Goal: Task Accomplishment & Management: Manage account settings

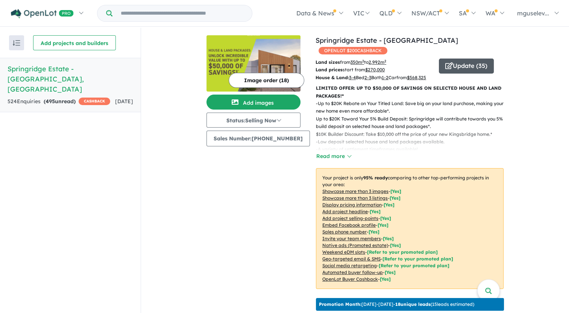
click at [472, 59] on button "Update ( 35 )" at bounding box center [465, 66] width 55 height 15
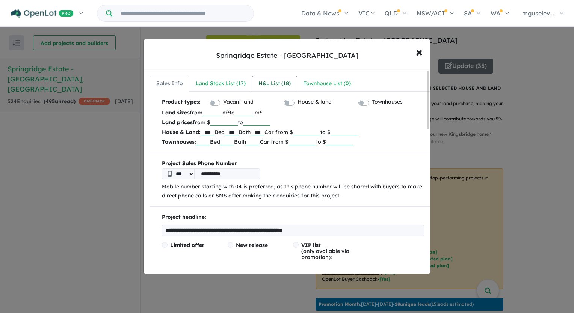
click at [274, 81] on div "H&L List ( 18 )" at bounding box center [275, 83] width 32 height 9
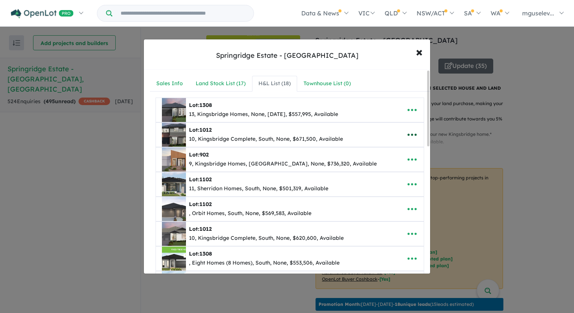
click at [407, 136] on icon "button" at bounding box center [412, 134] width 11 height 11
click at [389, 174] on link "Remove" at bounding box center [396, 171] width 56 height 17
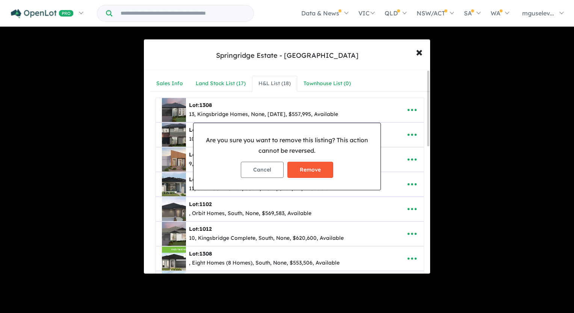
click at [302, 171] on button "Remove" at bounding box center [310, 170] width 46 height 16
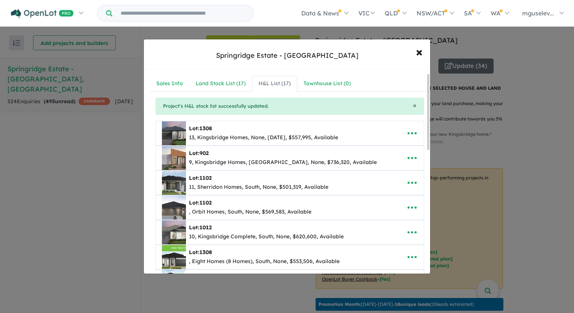
scroll to position [38, 0]
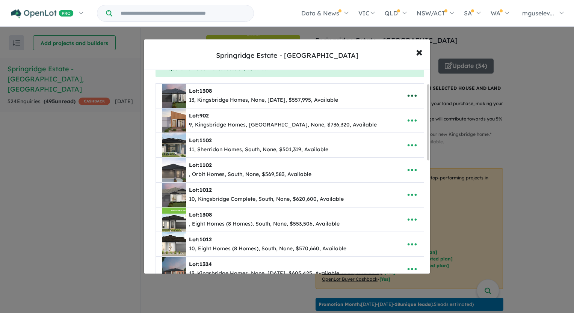
click at [410, 95] on icon "button" at bounding box center [412, 96] width 9 height 2
click at [397, 132] on link "Remove" at bounding box center [396, 131] width 56 height 17
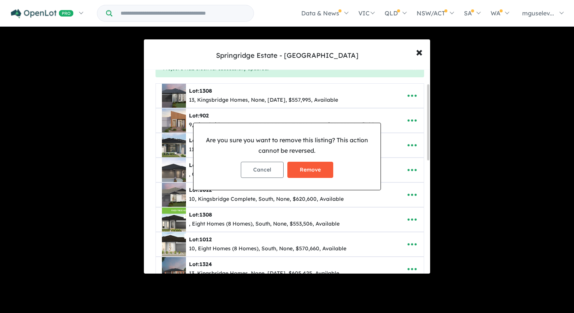
click at [304, 169] on button "Remove" at bounding box center [310, 170] width 46 height 16
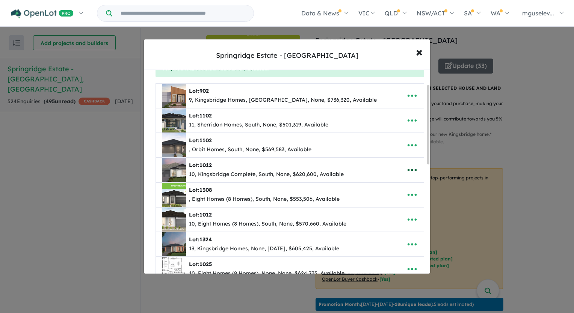
click at [411, 169] on icon "button" at bounding box center [412, 170] width 11 height 11
click at [392, 201] on link "Remove" at bounding box center [396, 206] width 56 height 17
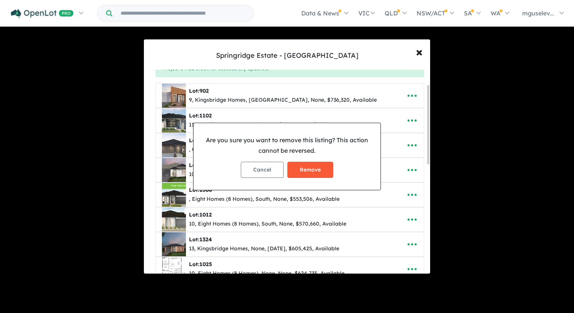
click at [318, 171] on button "Remove" at bounding box center [310, 170] width 46 height 16
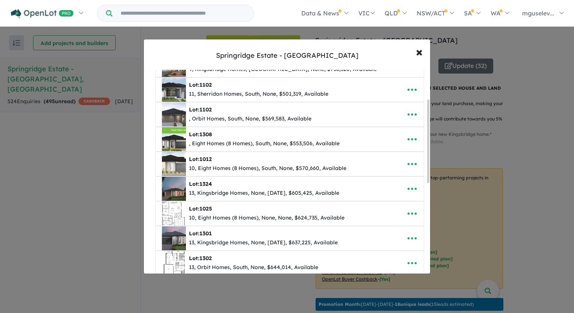
scroll to position [75, 0]
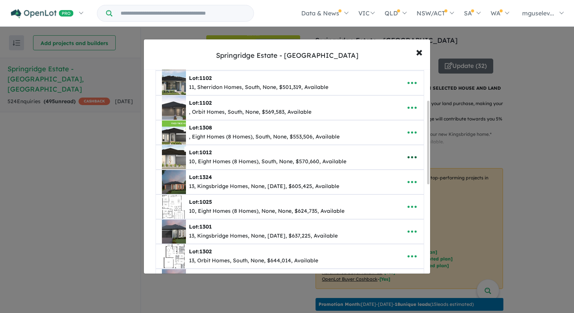
click at [409, 157] on icon "button" at bounding box center [412, 157] width 11 height 11
click at [392, 187] on link "Remove" at bounding box center [396, 193] width 56 height 17
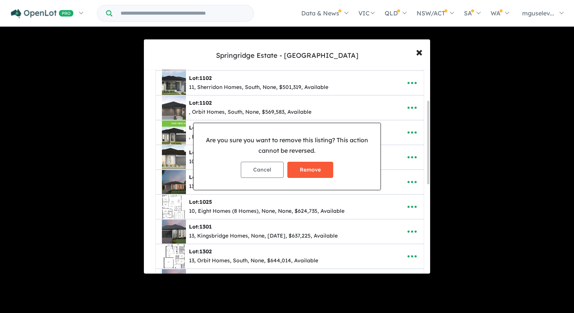
click at [314, 169] on button "Remove" at bounding box center [310, 170] width 46 height 16
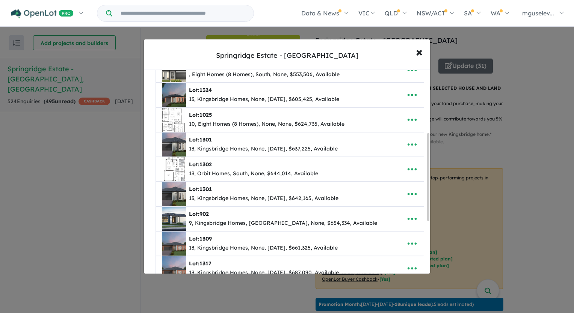
scroll to position [150, 0]
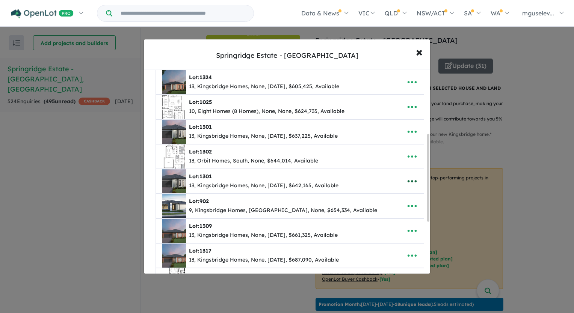
click at [407, 179] on icon "button" at bounding box center [412, 181] width 11 height 11
click at [385, 218] on link "Remove" at bounding box center [396, 217] width 56 height 17
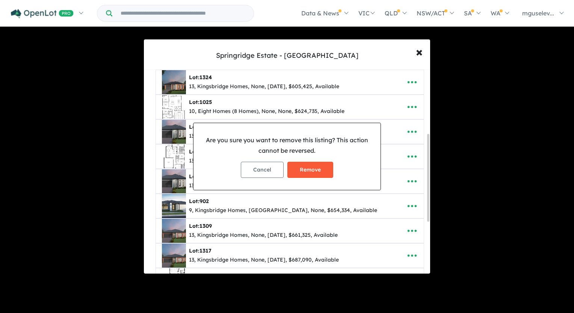
click at [319, 171] on button "Remove" at bounding box center [310, 170] width 46 height 16
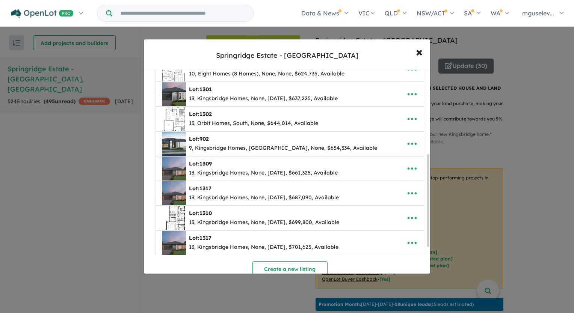
scroll to position [225, 0]
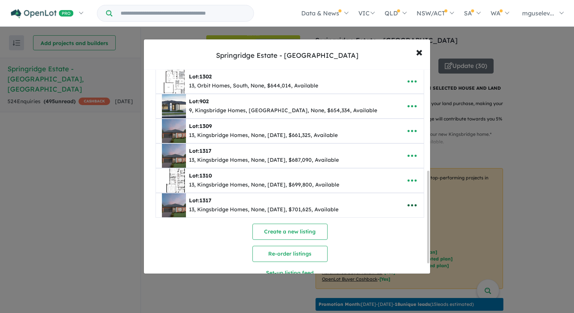
click at [408, 202] on icon "button" at bounding box center [412, 205] width 11 height 11
click at [389, 235] on link "Remove" at bounding box center [396, 241] width 56 height 17
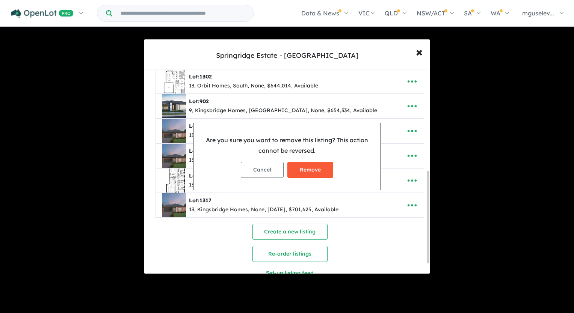
click at [301, 168] on button "Remove" at bounding box center [310, 170] width 46 height 16
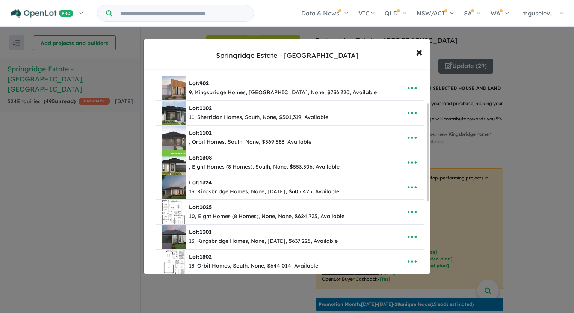
scroll to position [188, 0]
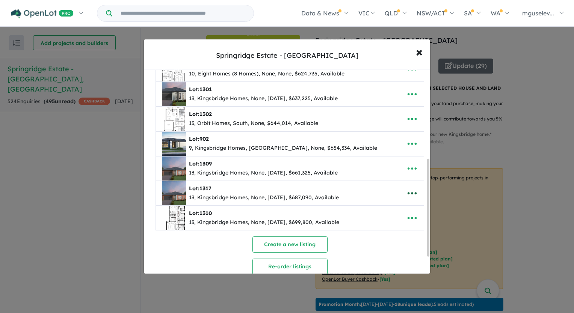
click at [414, 192] on icon "button" at bounding box center [412, 193] width 11 height 11
click at [393, 231] on link "Remove" at bounding box center [396, 229] width 56 height 17
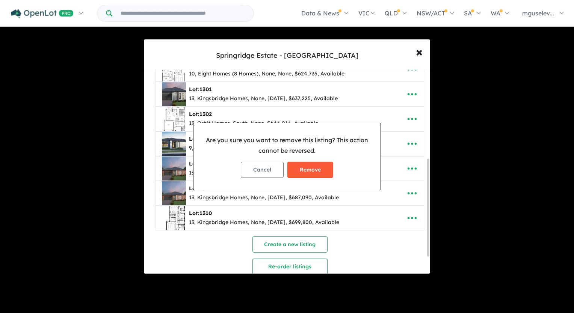
click at [312, 170] on button "Remove" at bounding box center [310, 170] width 46 height 16
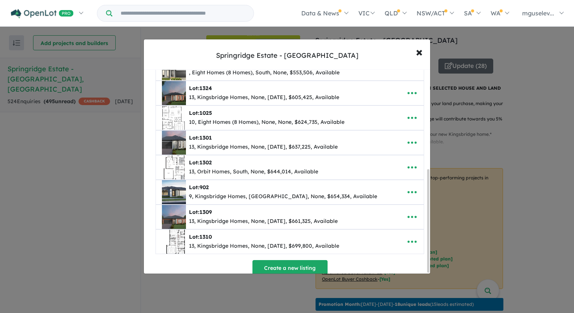
scroll to position [197, 0]
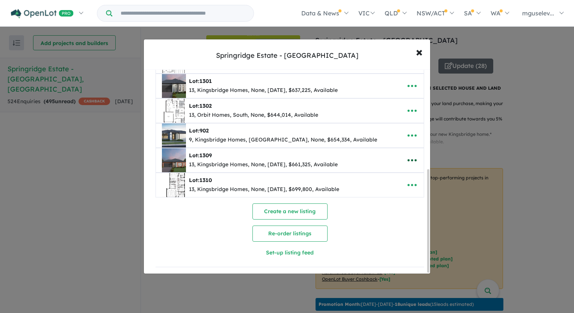
click at [411, 159] on icon "button" at bounding box center [412, 160] width 11 height 11
click at [381, 177] on link "Edit" at bounding box center [396, 179] width 56 height 17
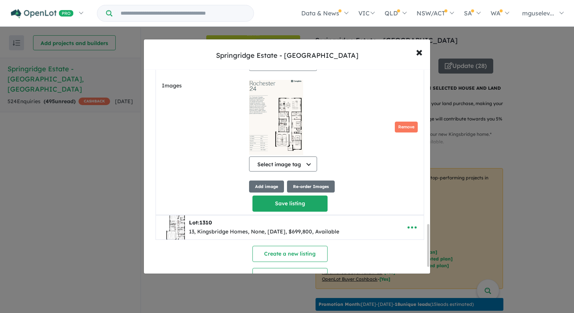
scroll to position [777, 0]
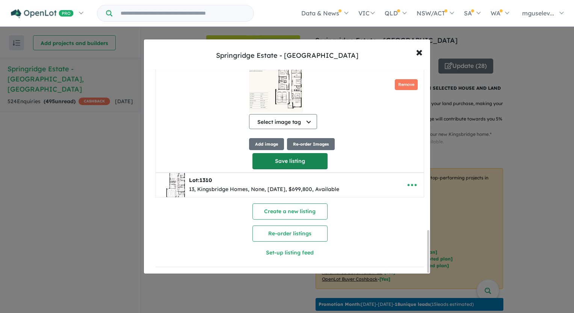
click at [311, 162] on button "Save listing" at bounding box center [290, 161] width 75 height 16
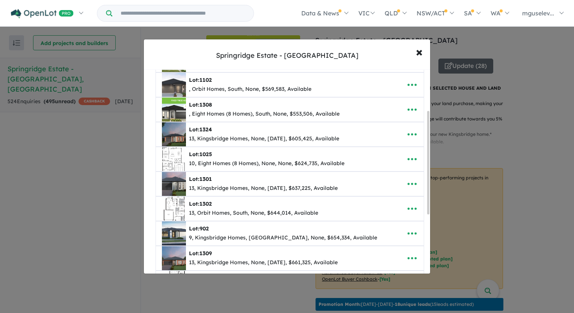
scroll to position [150, 0]
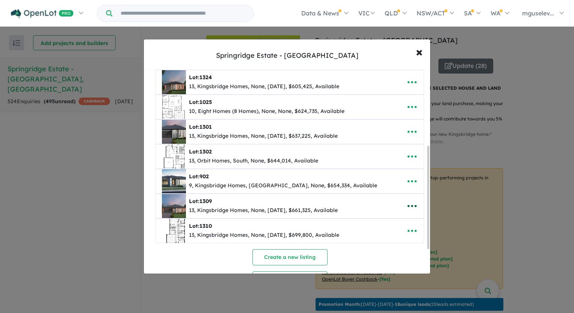
click at [408, 205] on icon "button" at bounding box center [412, 206] width 9 height 2
click at [387, 241] on link "Remove" at bounding box center [396, 242] width 56 height 17
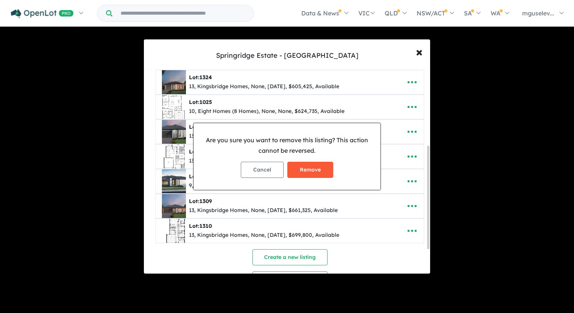
click at [313, 171] on button "Remove" at bounding box center [310, 170] width 46 height 16
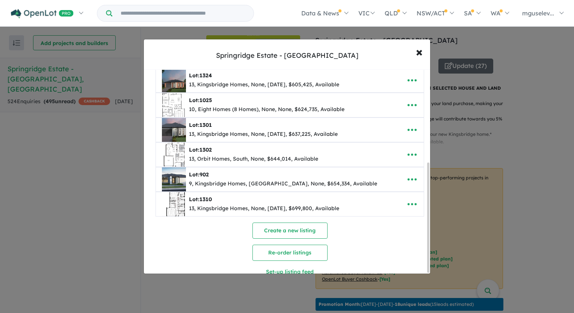
scroll to position [173, 0]
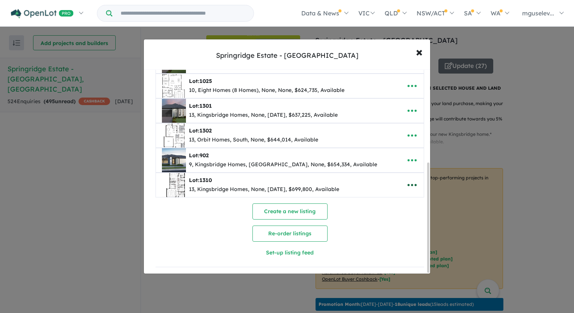
click at [407, 180] on icon "button" at bounding box center [412, 185] width 11 height 11
click at [384, 222] on link "Remove" at bounding box center [396, 221] width 56 height 17
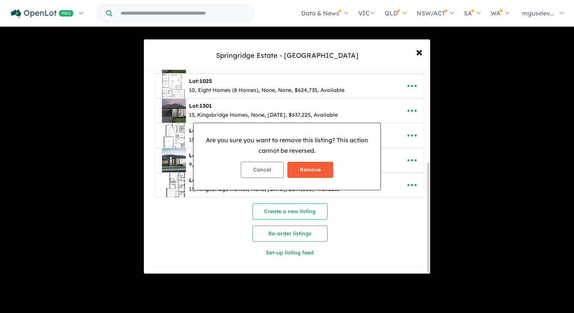
click at [320, 172] on button "Remove" at bounding box center [310, 170] width 46 height 16
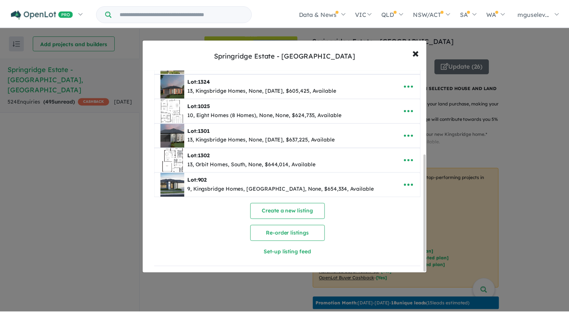
scroll to position [0, 0]
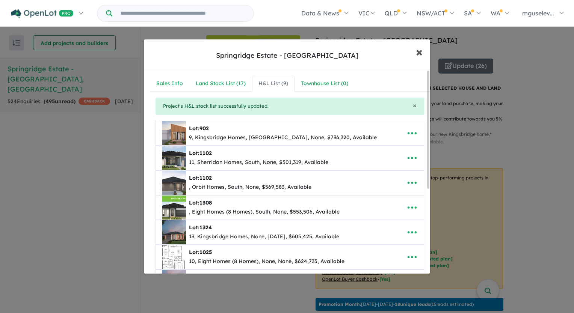
click at [423, 51] on button "× Close" at bounding box center [419, 52] width 22 height 20
